Goal: Check status: Check status

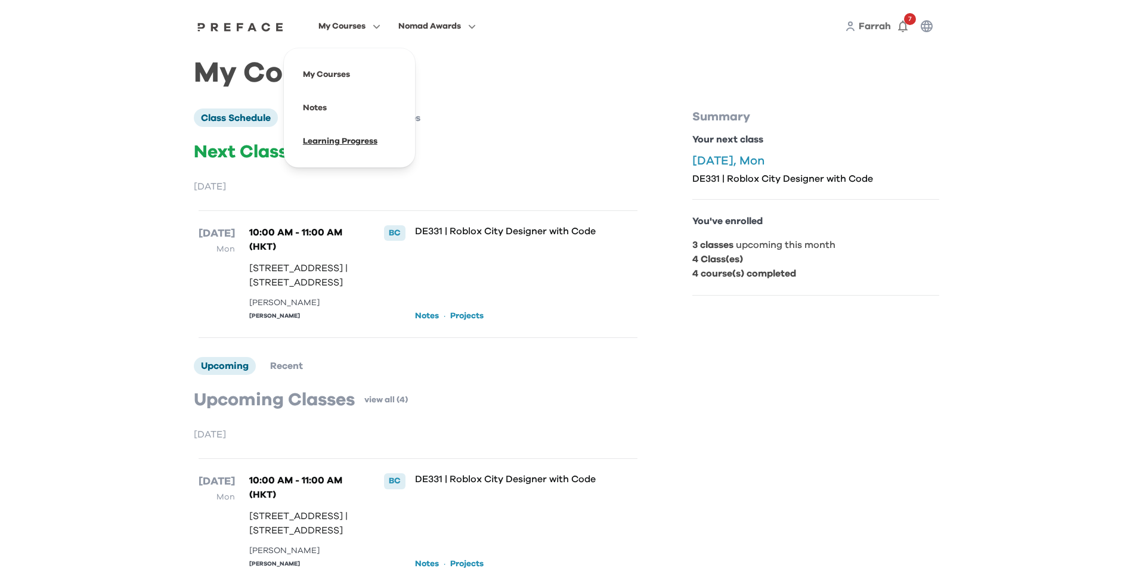
click at [375, 140] on span at bounding box center [349, 141] width 112 height 33
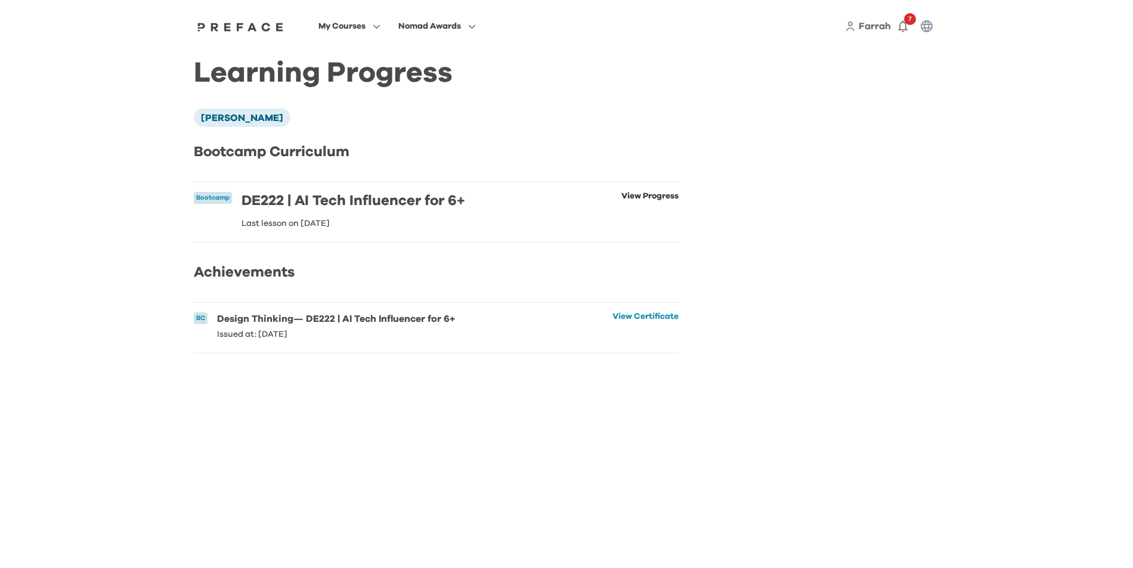
click at [630, 197] on link "View Progress" at bounding box center [649, 210] width 57 height 36
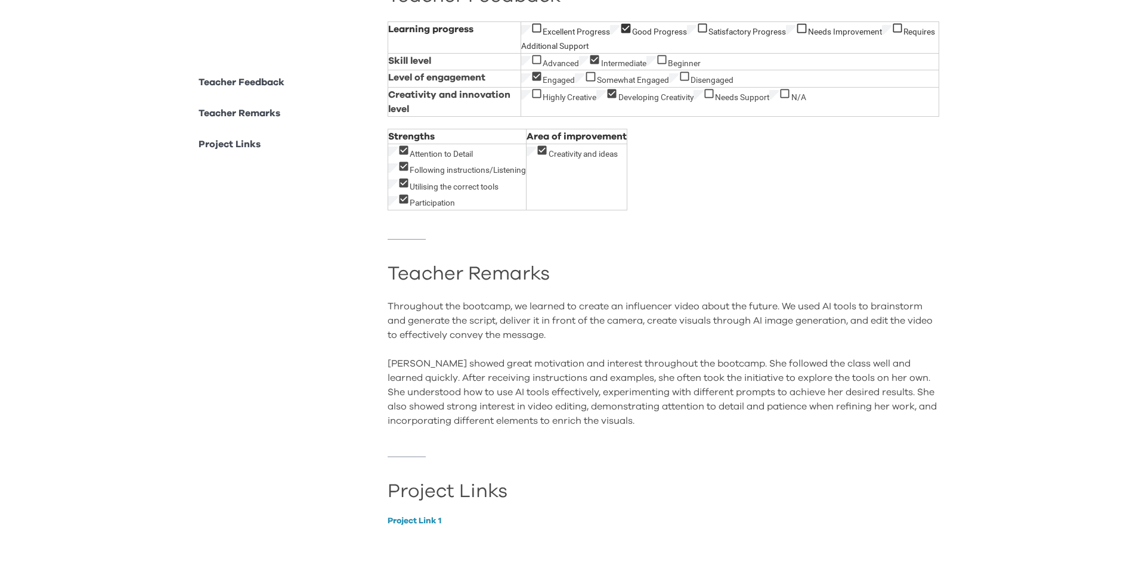
scroll to position [958, 0]
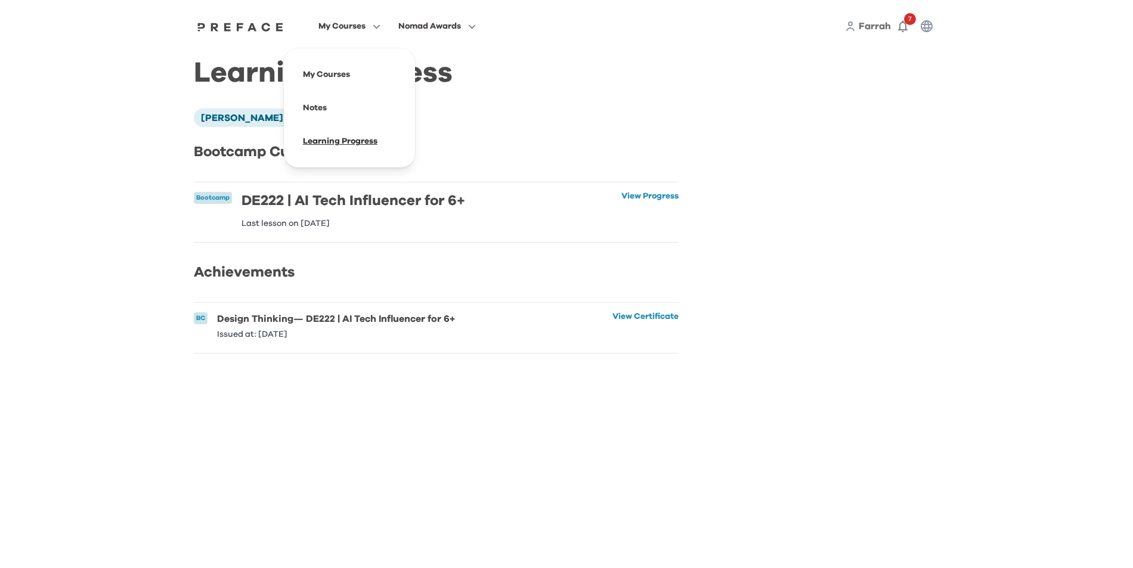
click at [380, 135] on span at bounding box center [349, 141] width 112 height 33
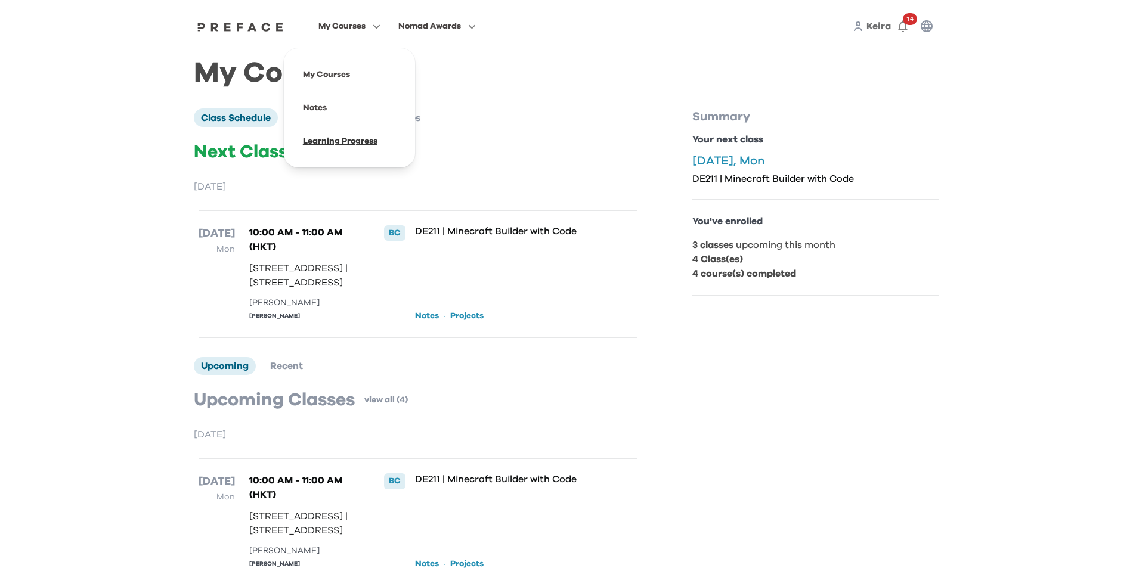
click at [373, 146] on span at bounding box center [349, 141] width 112 height 33
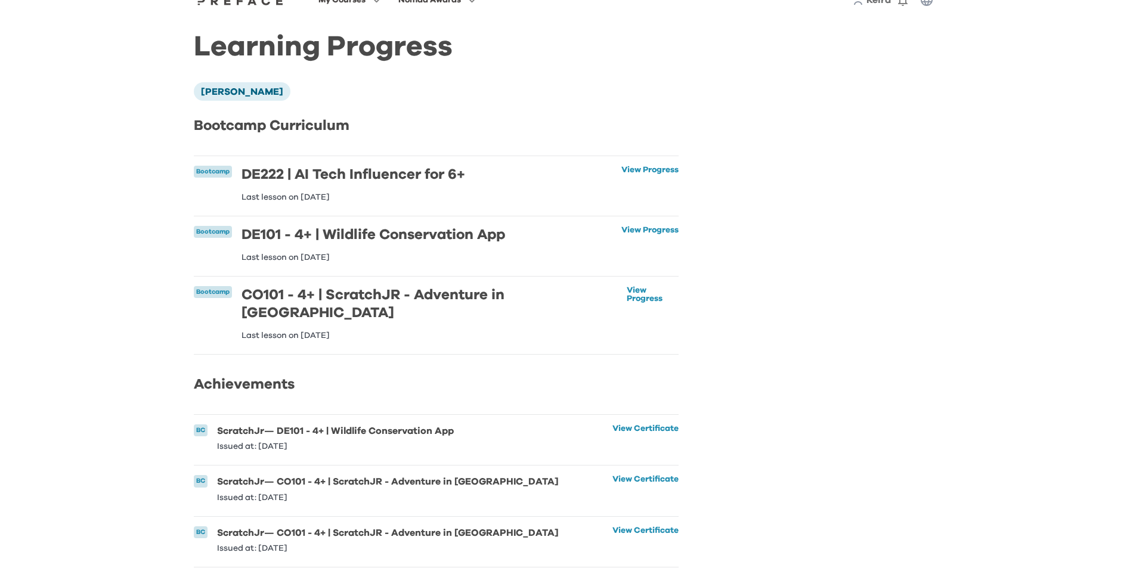
scroll to position [27, 0]
click at [651, 167] on link "View Progress" at bounding box center [649, 183] width 57 height 36
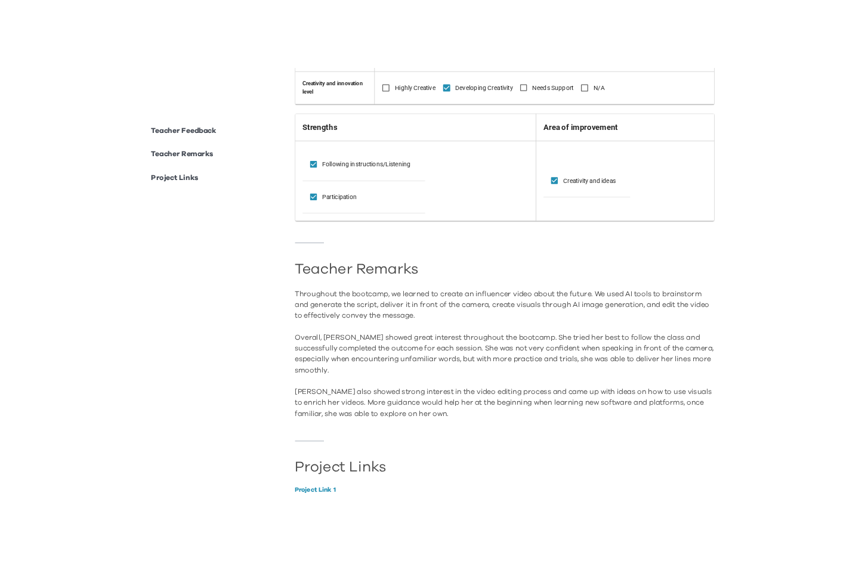
scroll to position [916, 0]
